Goal: Navigation & Orientation: Find specific page/section

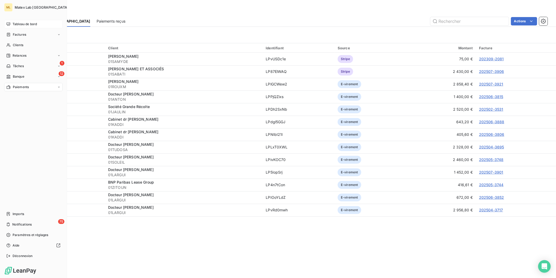
click at [20, 21] on div "Tableau de bord" at bounding box center [33, 24] width 58 height 8
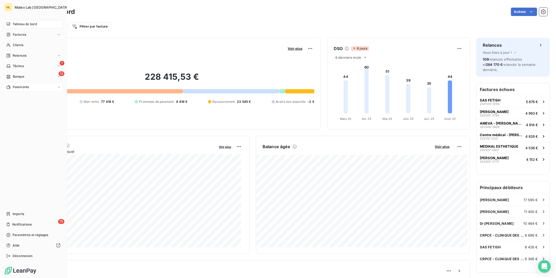
click at [16, 88] on span "Paiements" at bounding box center [21, 87] width 16 height 5
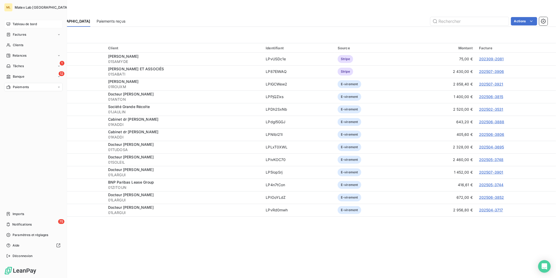
click at [23, 25] on span "Tableau de bord" at bounding box center [25, 24] width 24 height 5
